Goal: Task Accomplishment & Management: Manage account settings

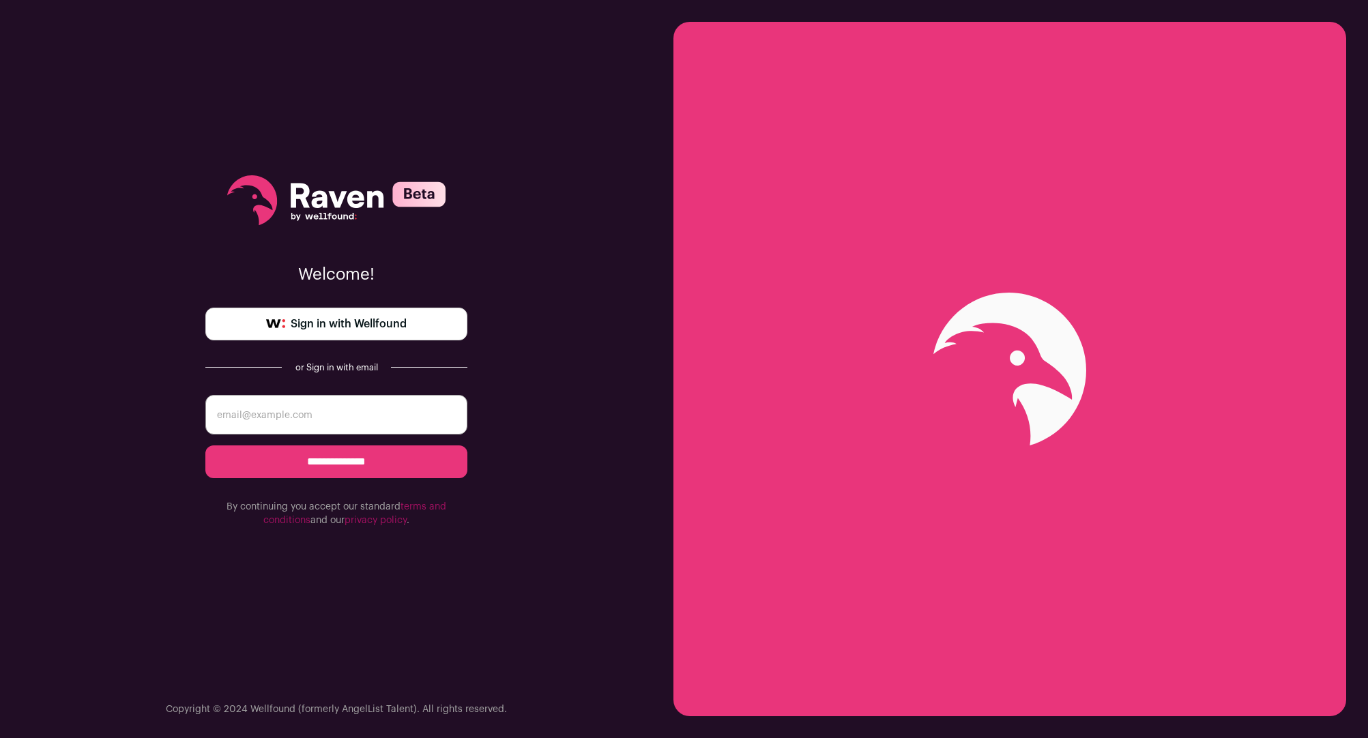
type input "A. [PERSON_NAME]"
click at [336, 461] on input "**********" at bounding box center [336, 461] width 262 height 33
click at [402, 320] on span "Sign in with Wellfound" at bounding box center [349, 324] width 116 height 16
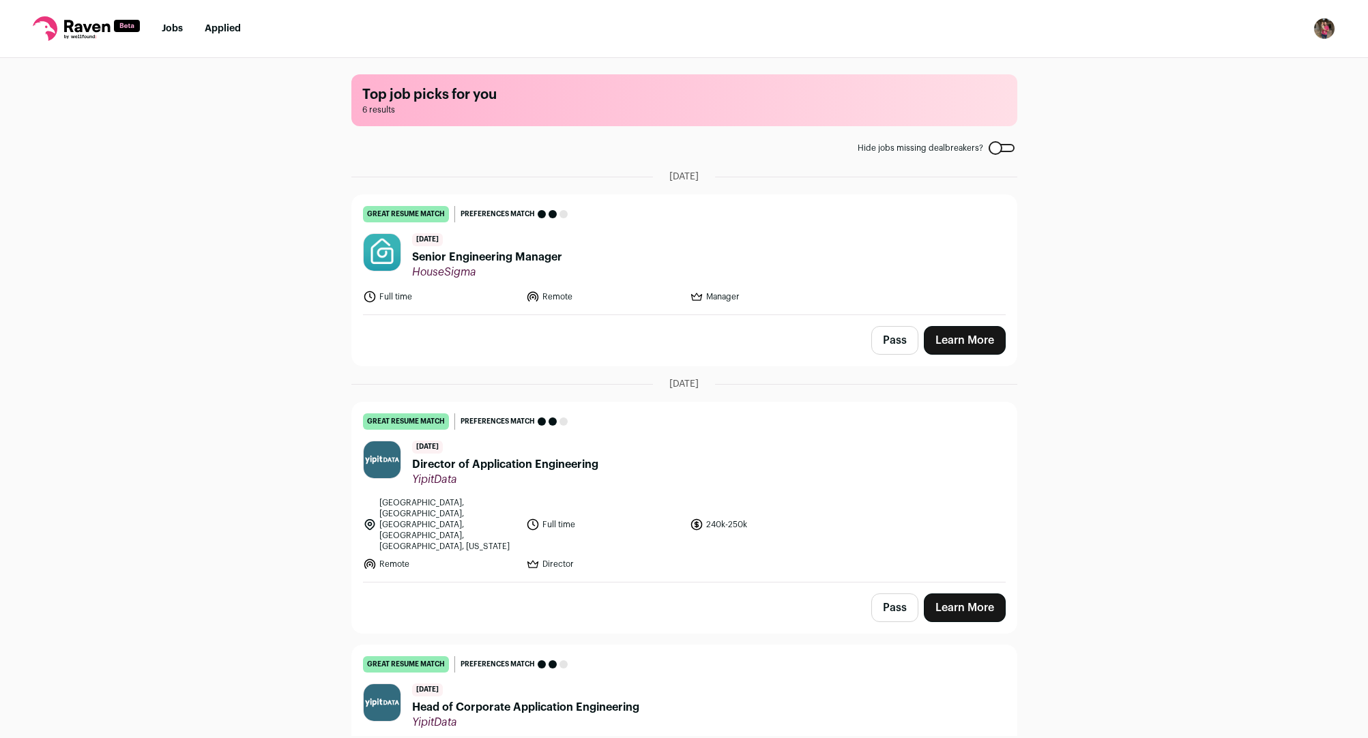
click at [1008, 151] on div at bounding box center [1002, 148] width 26 height 8
click at [1002, 152] on label "Hide jobs missing dealbreakers?" at bounding box center [936, 148] width 157 height 11
click at [894, 338] on button "Pass" at bounding box center [894, 340] width 47 height 29
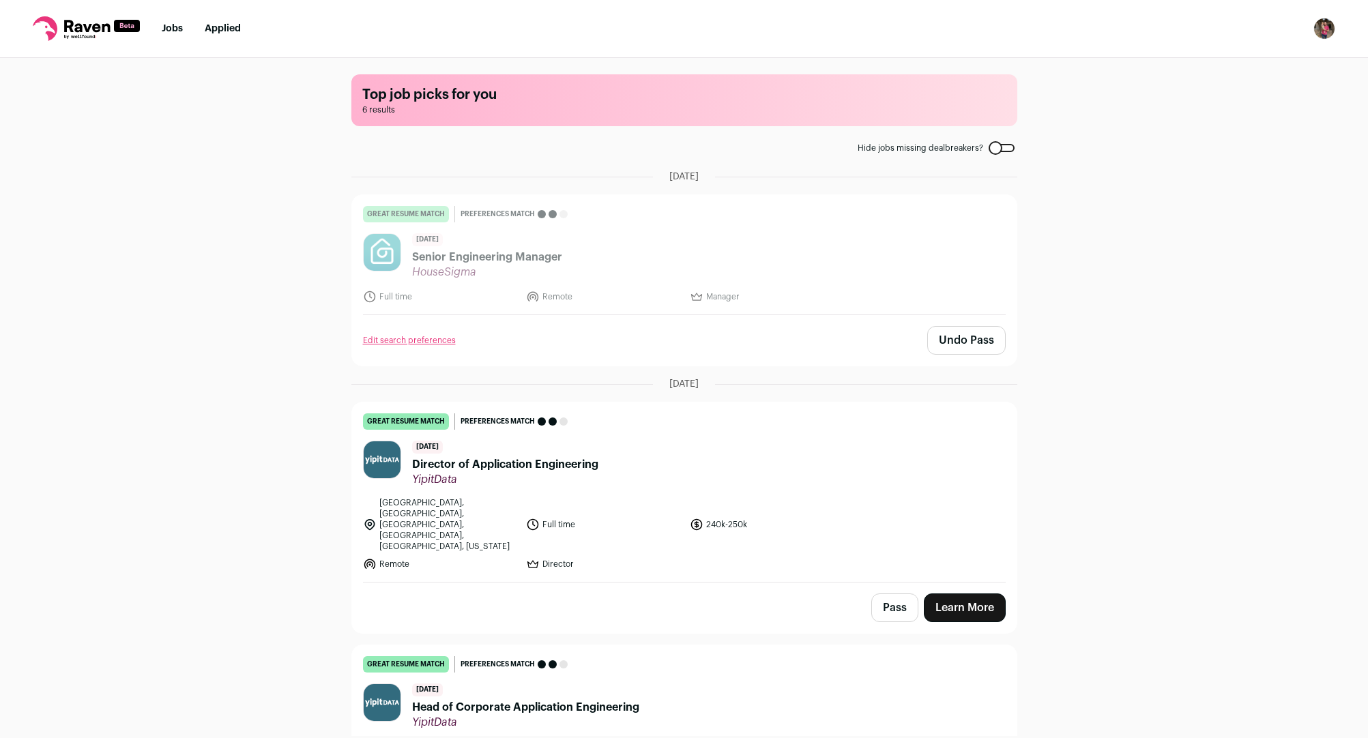
click at [894, 594] on button "Pass" at bounding box center [894, 608] width 47 height 29
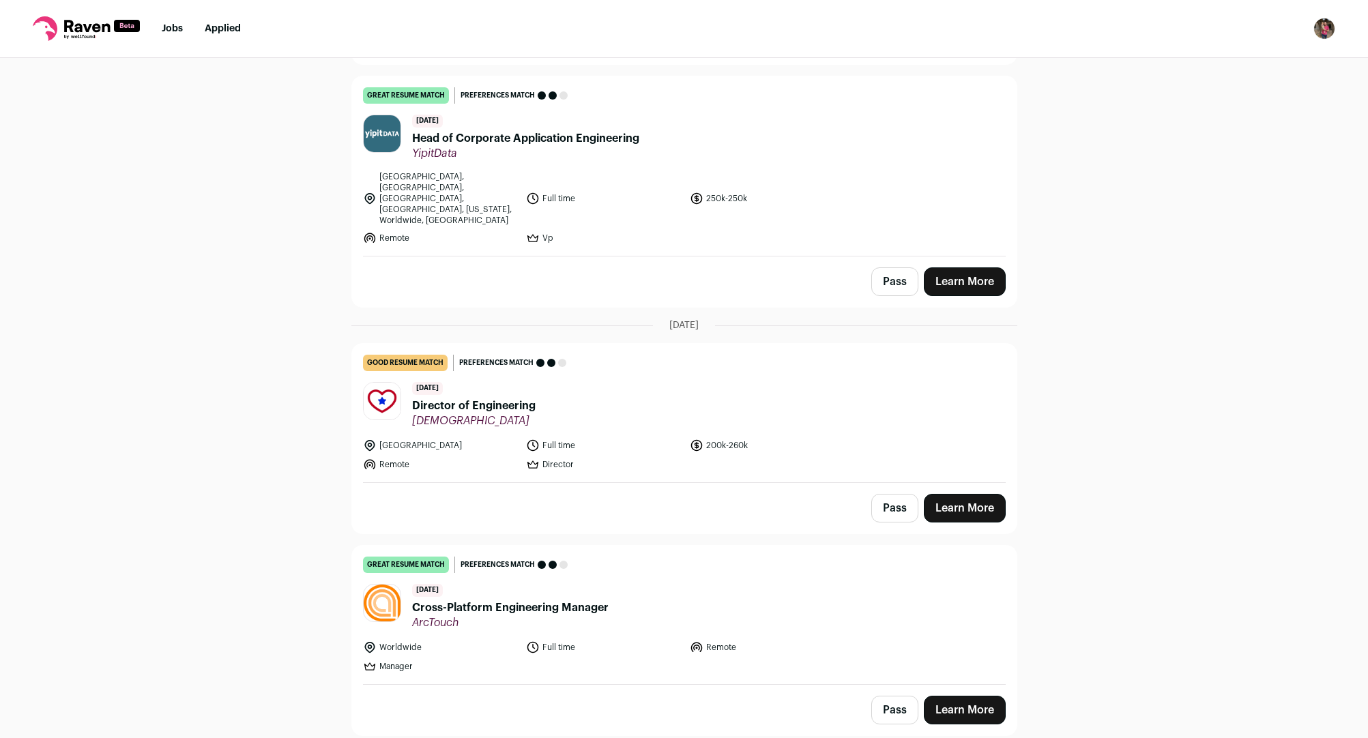
scroll to position [741, 0]
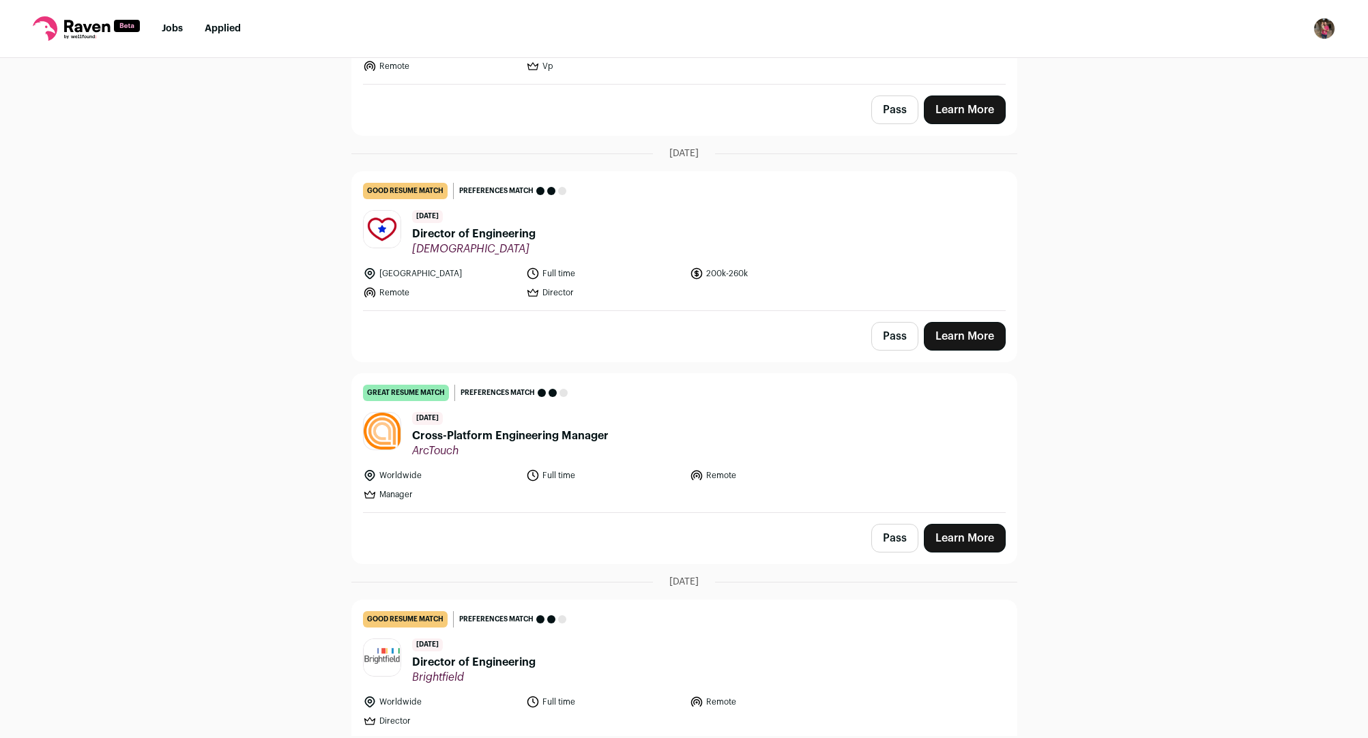
click at [896, 322] on button "Pass" at bounding box center [894, 336] width 47 height 29
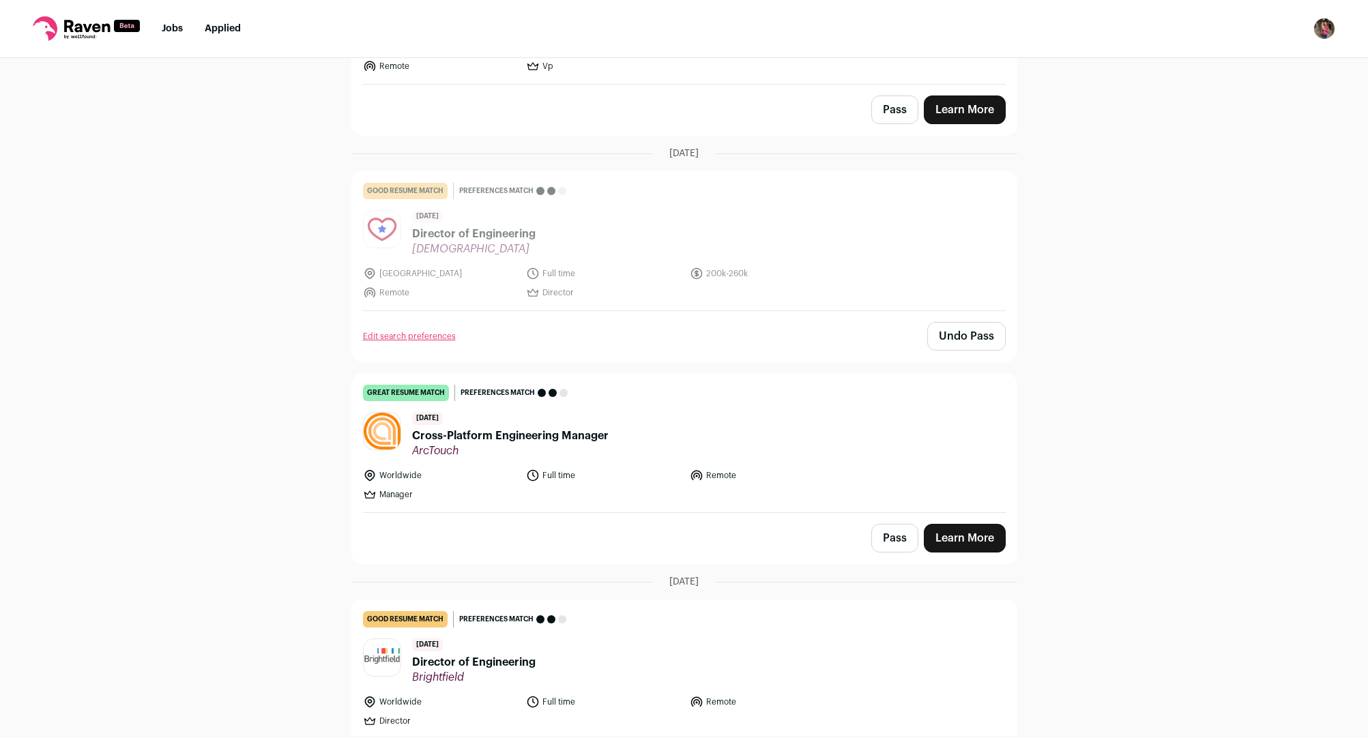
click at [898, 524] on button "Pass" at bounding box center [894, 538] width 47 height 29
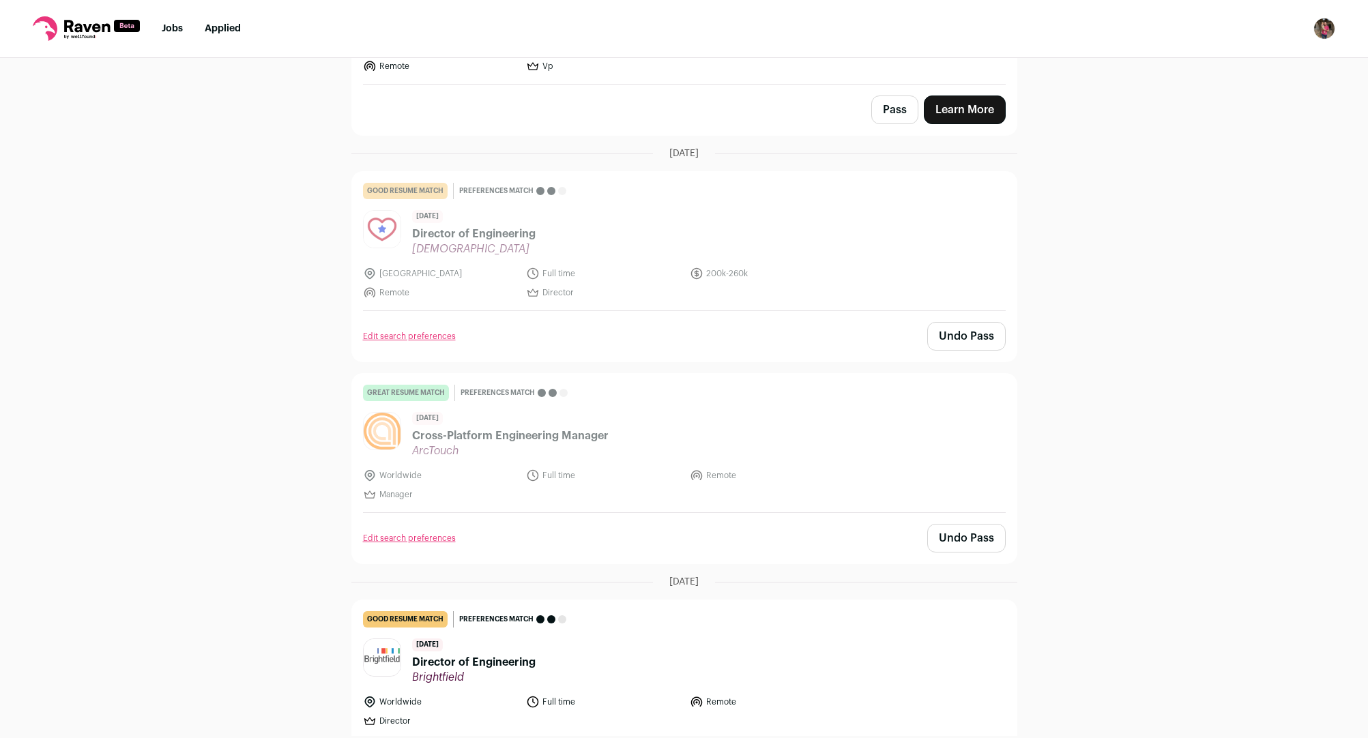
drag, startPoint x: 887, startPoint y: 709, endPoint x: 888, endPoint y: 702, distance: 6.9
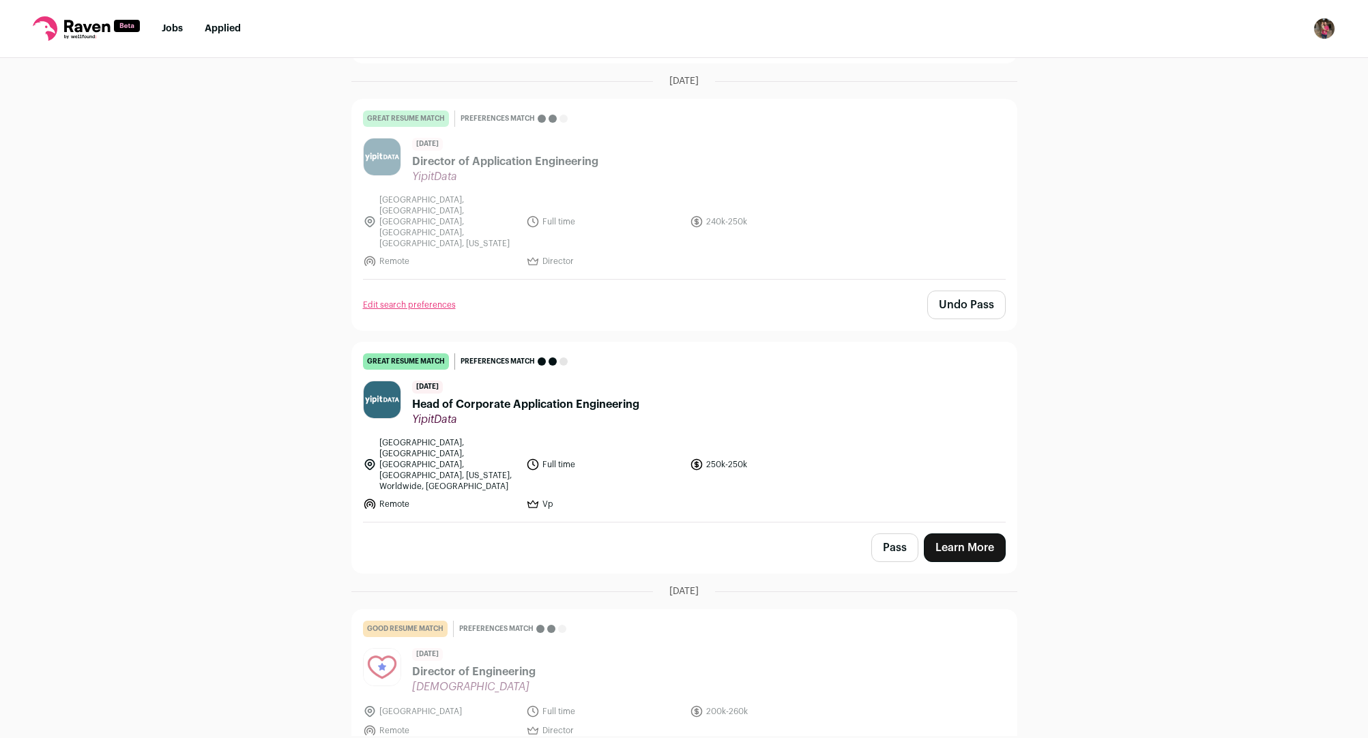
click at [910, 533] on button "Pass" at bounding box center [894, 547] width 47 height 29
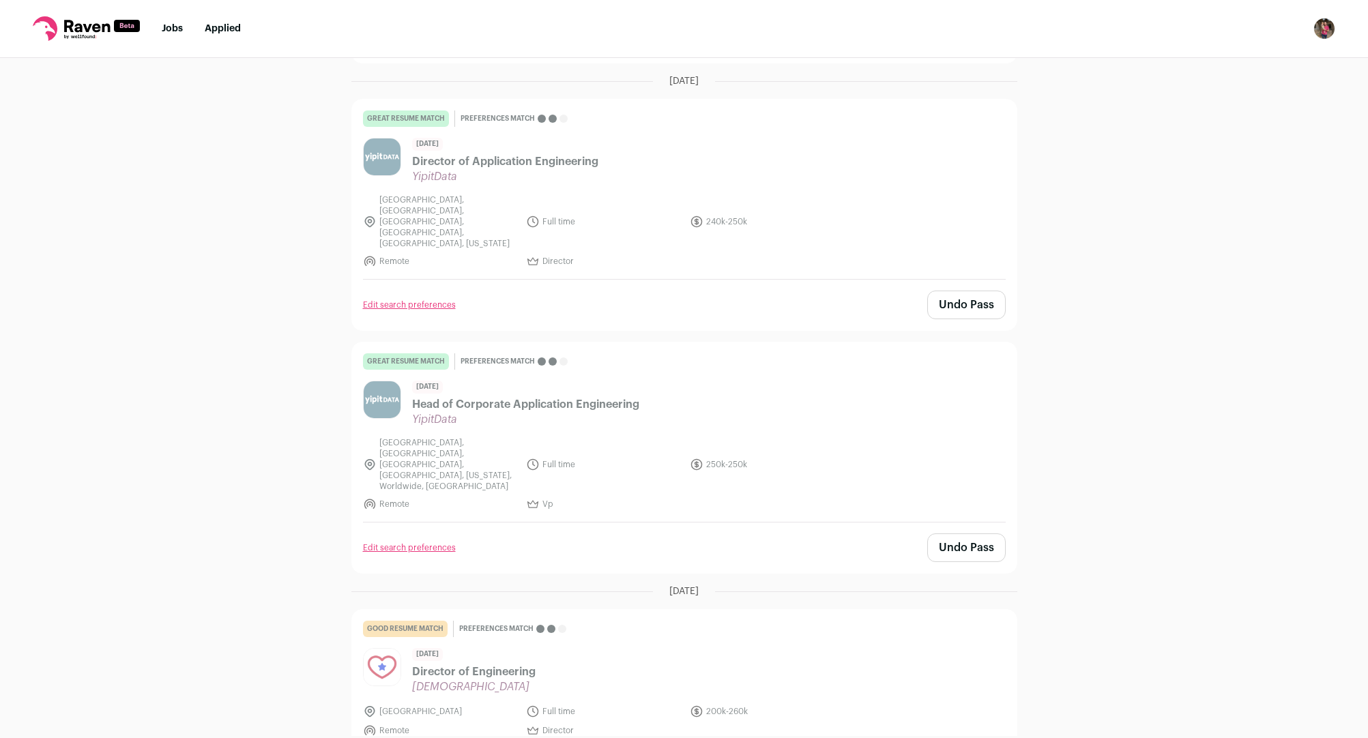
scroll to position [0, 0]
